Goal: Task Accomplishment & Management: Manage account settings

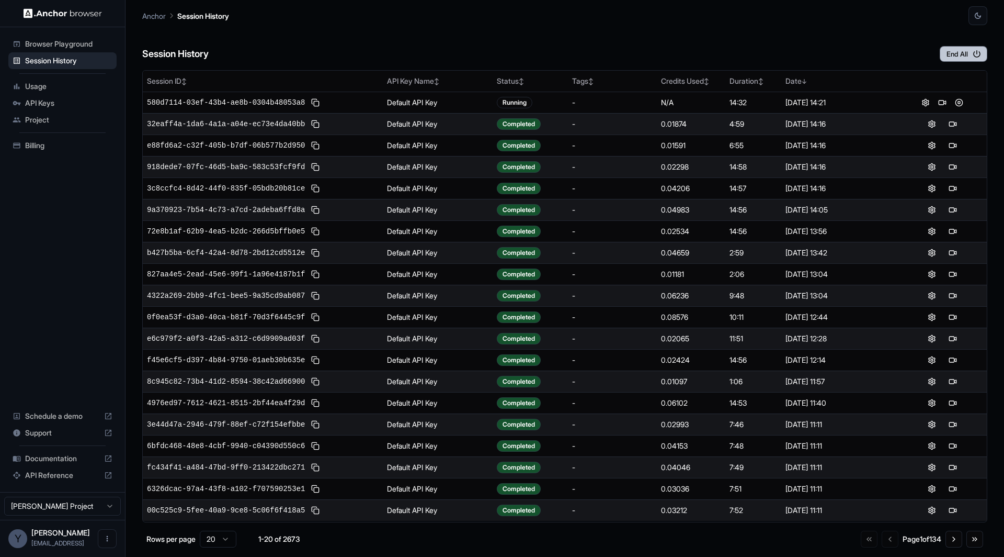
click at [959, 52] on button "End All" at bounding box center [964, 54] width 48 height 16
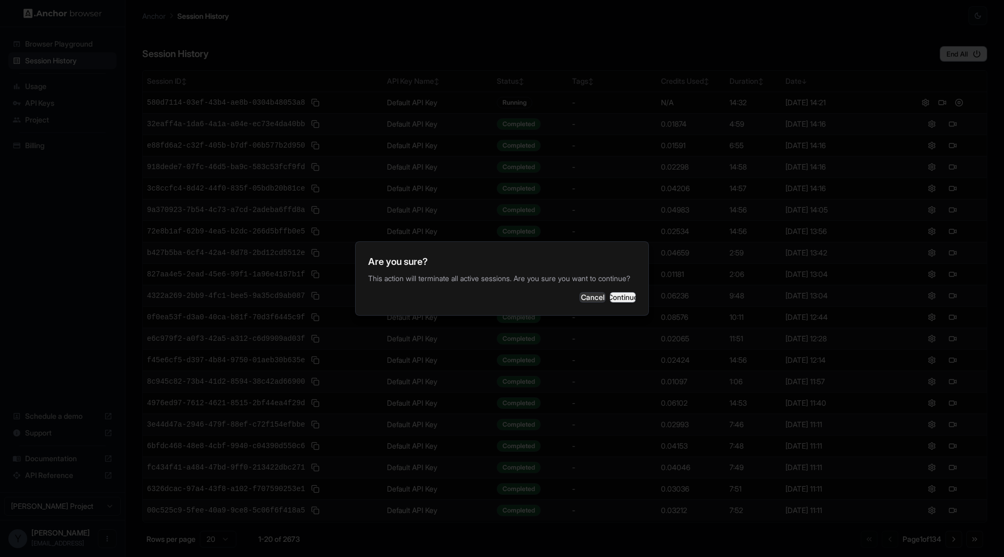
click at [623, 302] on button "Continue" at bounding box center [623, 297] width 26 height 10
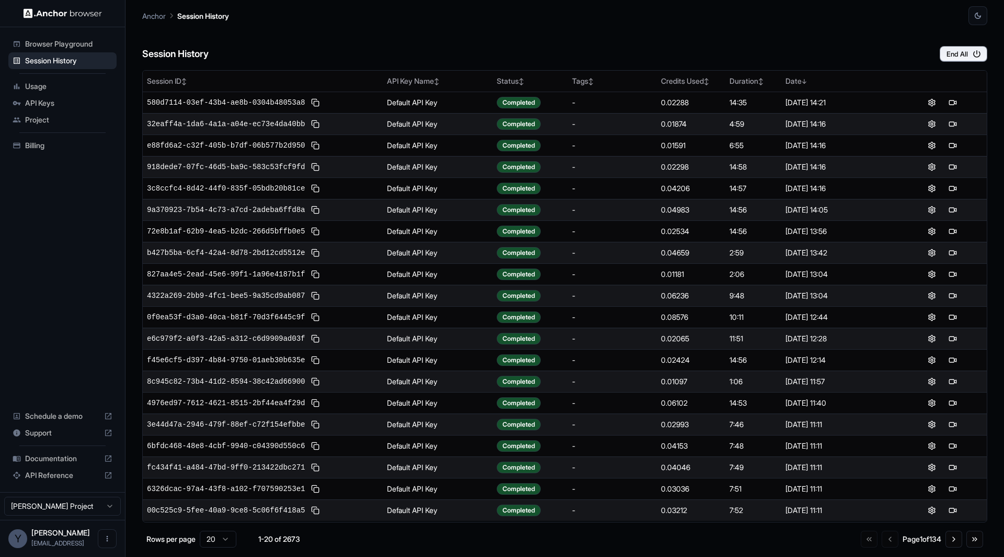
click at [44, 142] on span "Billing" at bounding box center [68, 145] width 87 height 10
